Goal: Find specific page/section: Find specific page/section

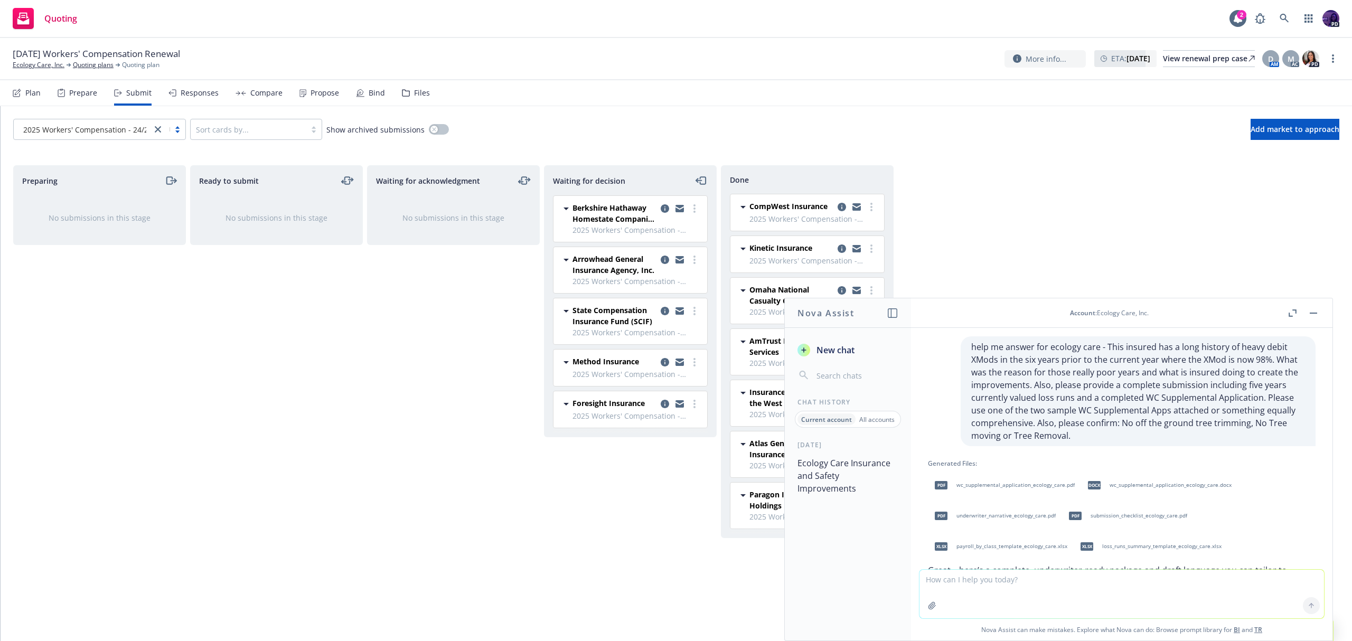
scroll to position [566, 0]
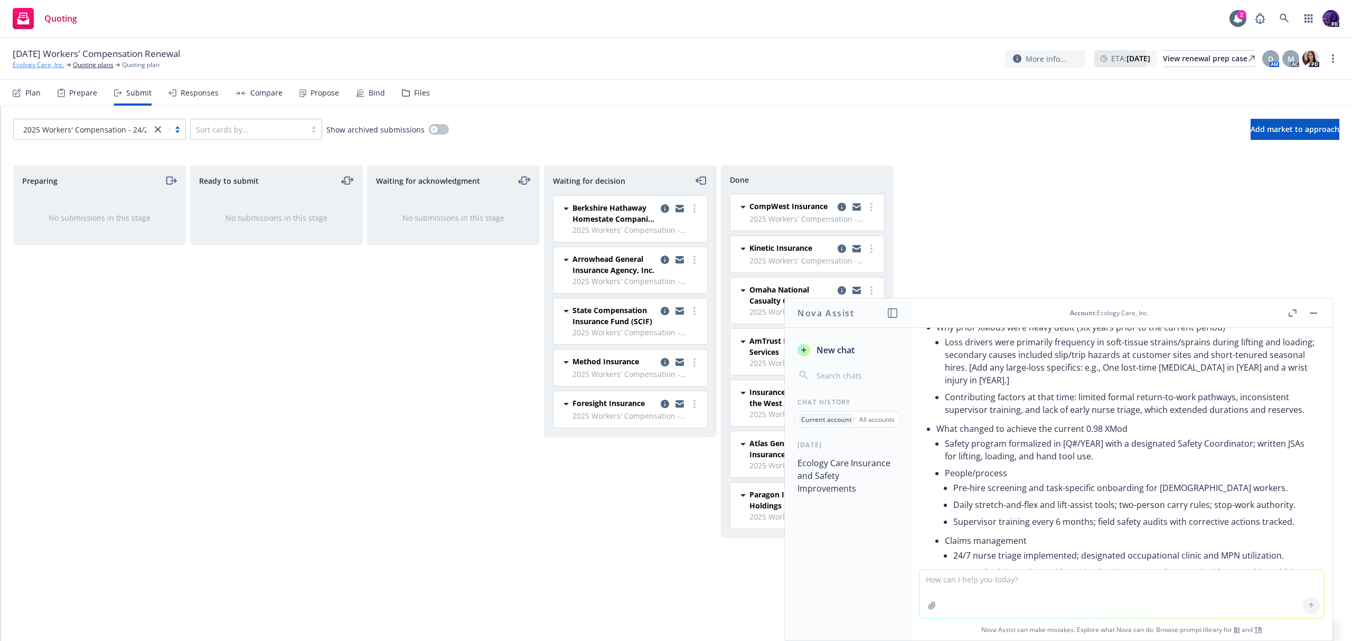
click at [60, 66] on link "Ecology Care, Inc." at bounding box center [39, 65] width 52 height 10
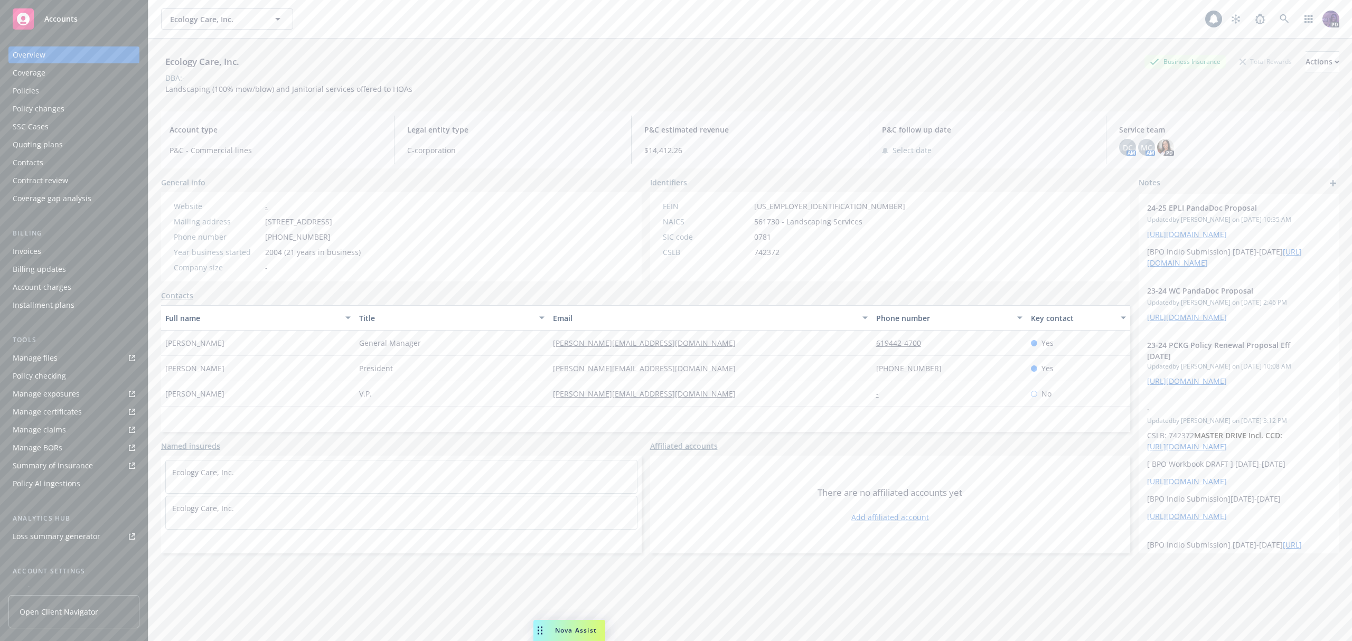
click at [108, 89] on div "Policies" at bounding box center [74, 90] width 123 height 17
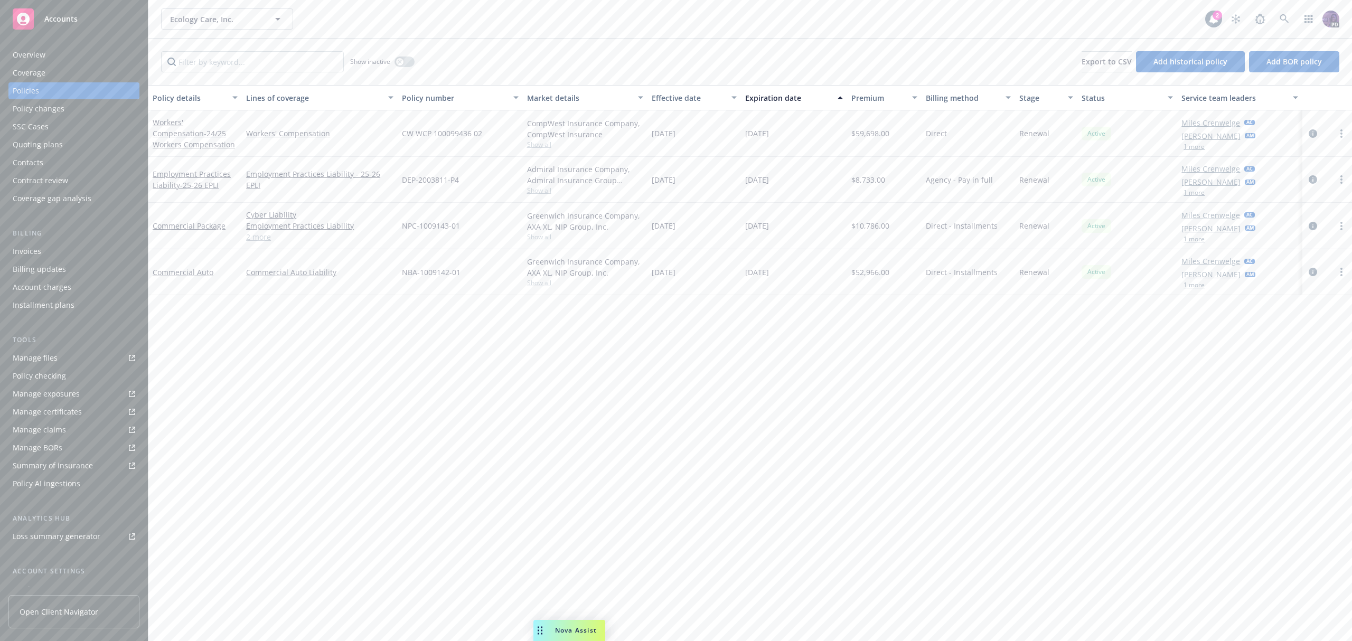
click at [98, 145] on div "Quoting plans" at bounding box center [74, 144] width 123 height 17
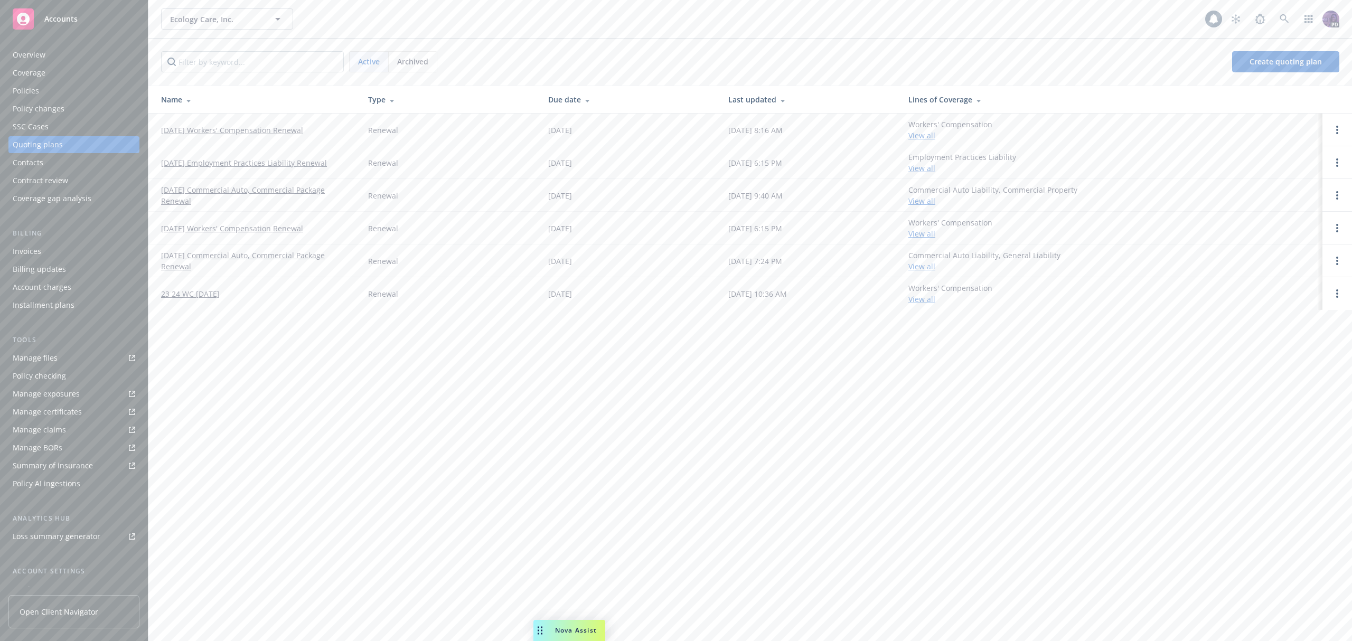
click at [210, 126] on link "[DATE] Workers' Compensation Renewal" at bounding box center [232, 130] width 142 height 11
